Goal: Use online tool/utility: Utilize a website feature to perform a specific function

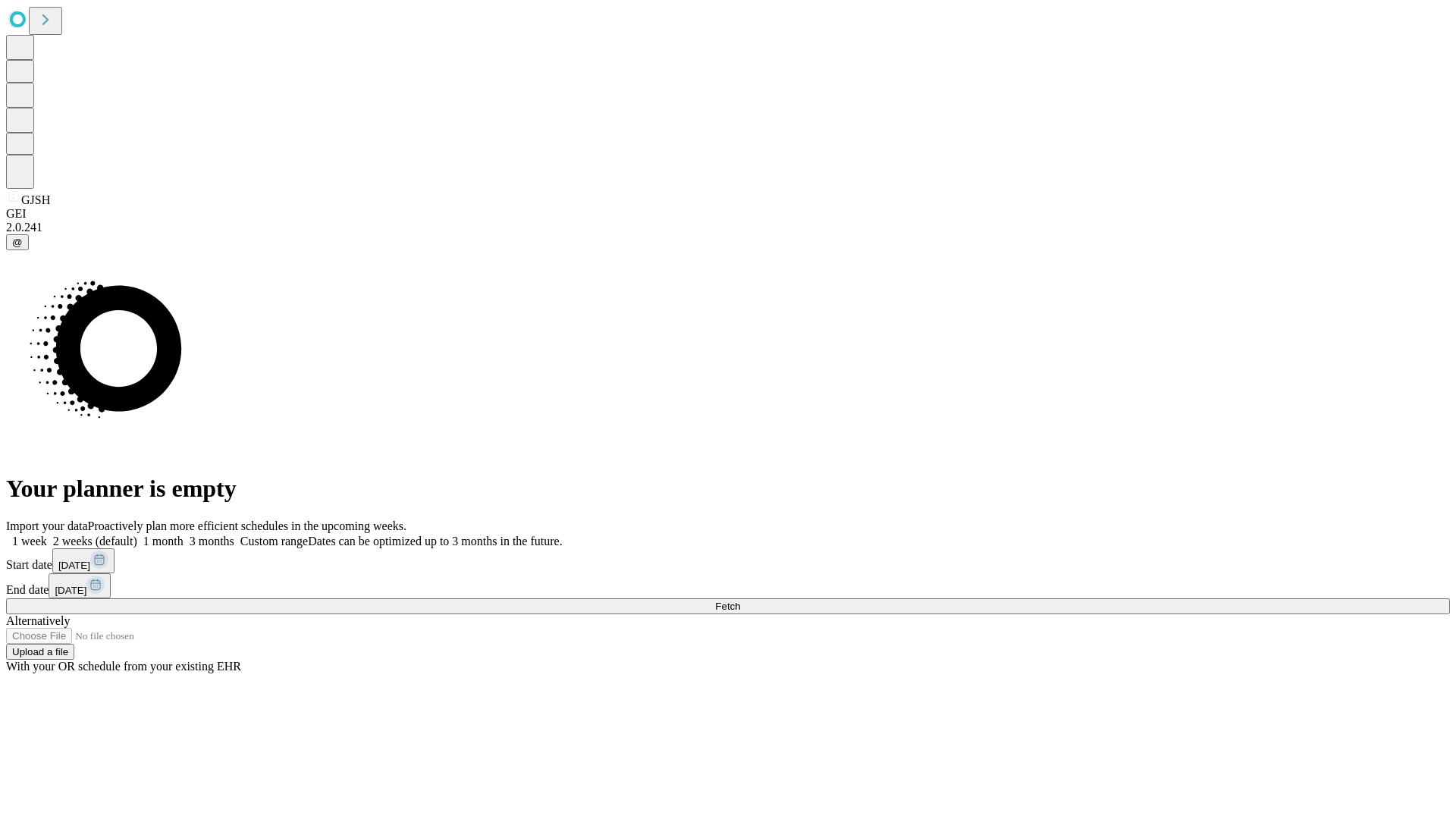
click at [740, 601] on span "Fetch" at bounding box center [728, 606] width 25 height 11
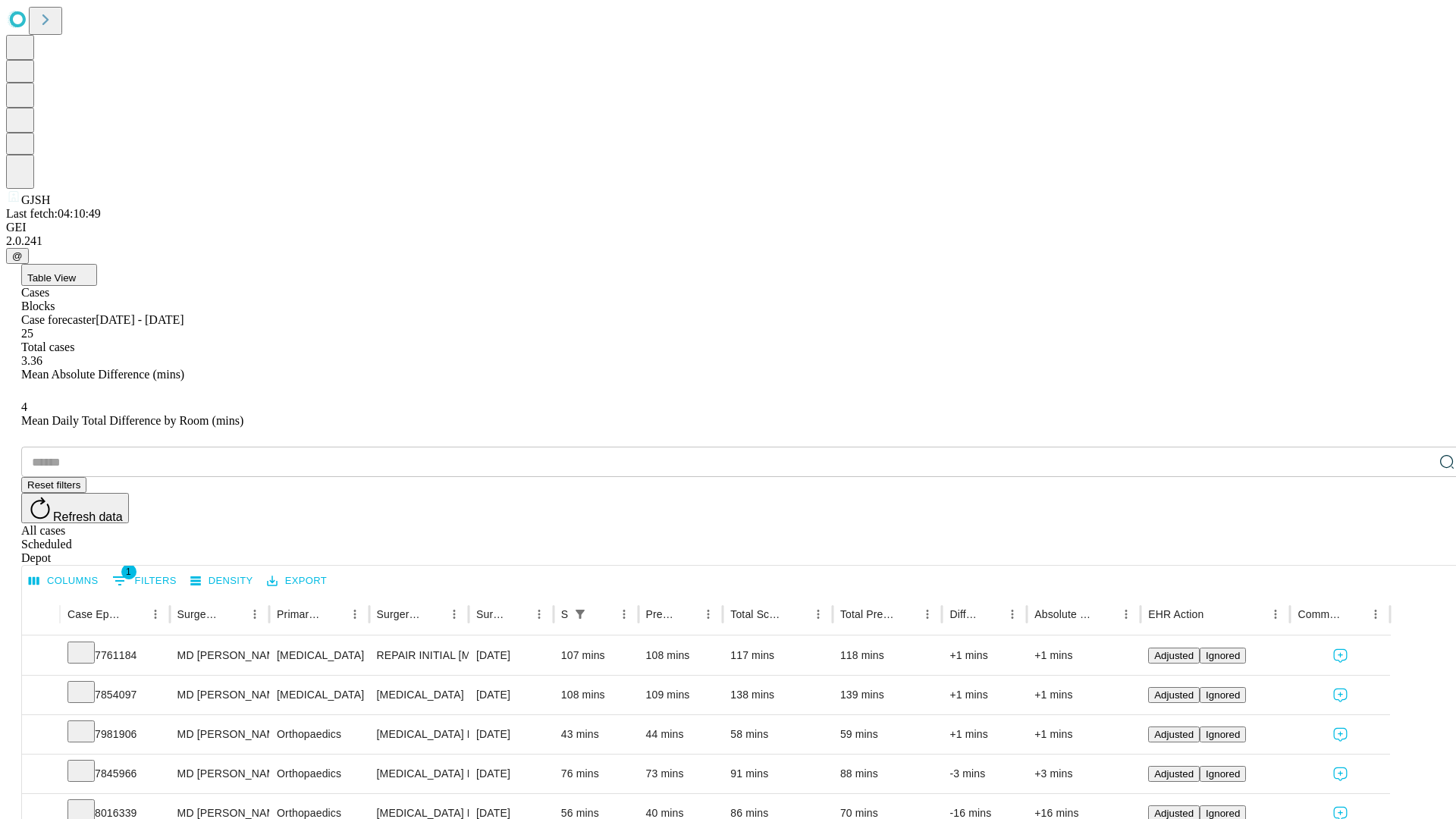
click at [76, 272] on span "Table View" at bounding box center [51, 278] width 48 height 11
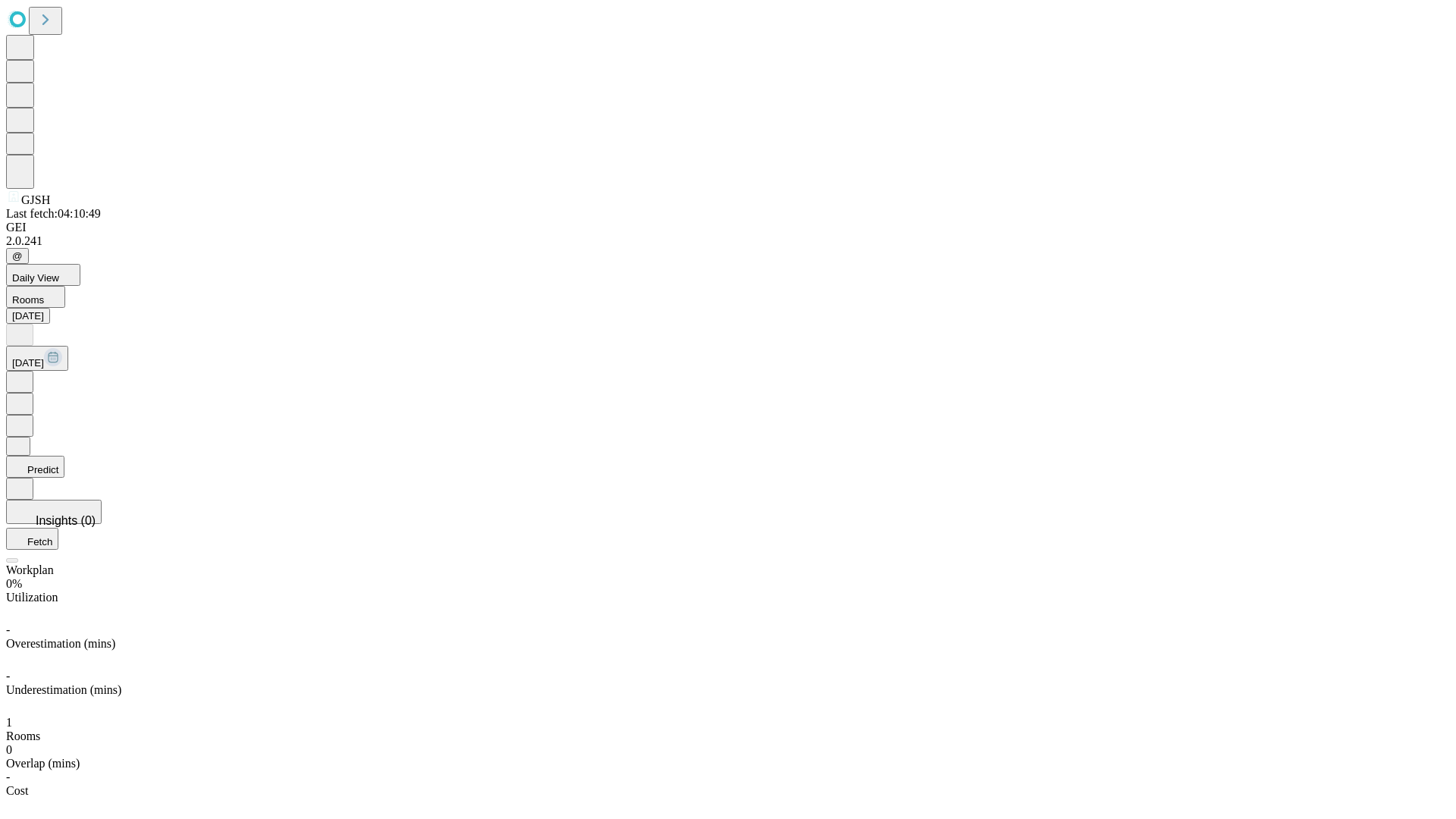
click at [64, 456] on button "Predict" at bounding box center [36, 467] width 59 height 22
